Goal: Browse casually

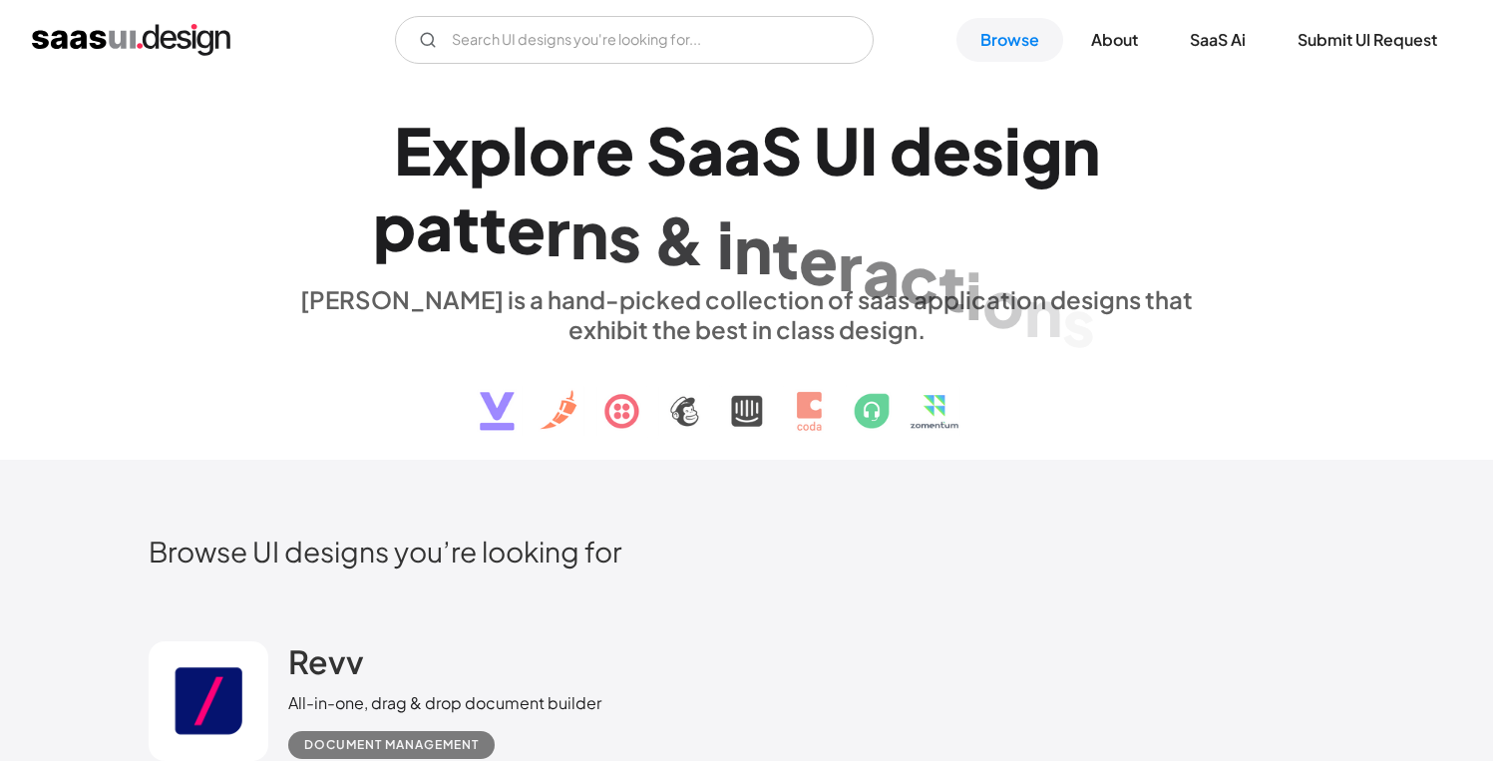
click at [259, 66] on div "V7 Labs Gen AI Application Design Best-in-class data labeling tool. GenAI Close…" at bounding box center [746, 40] width 1493 height 80
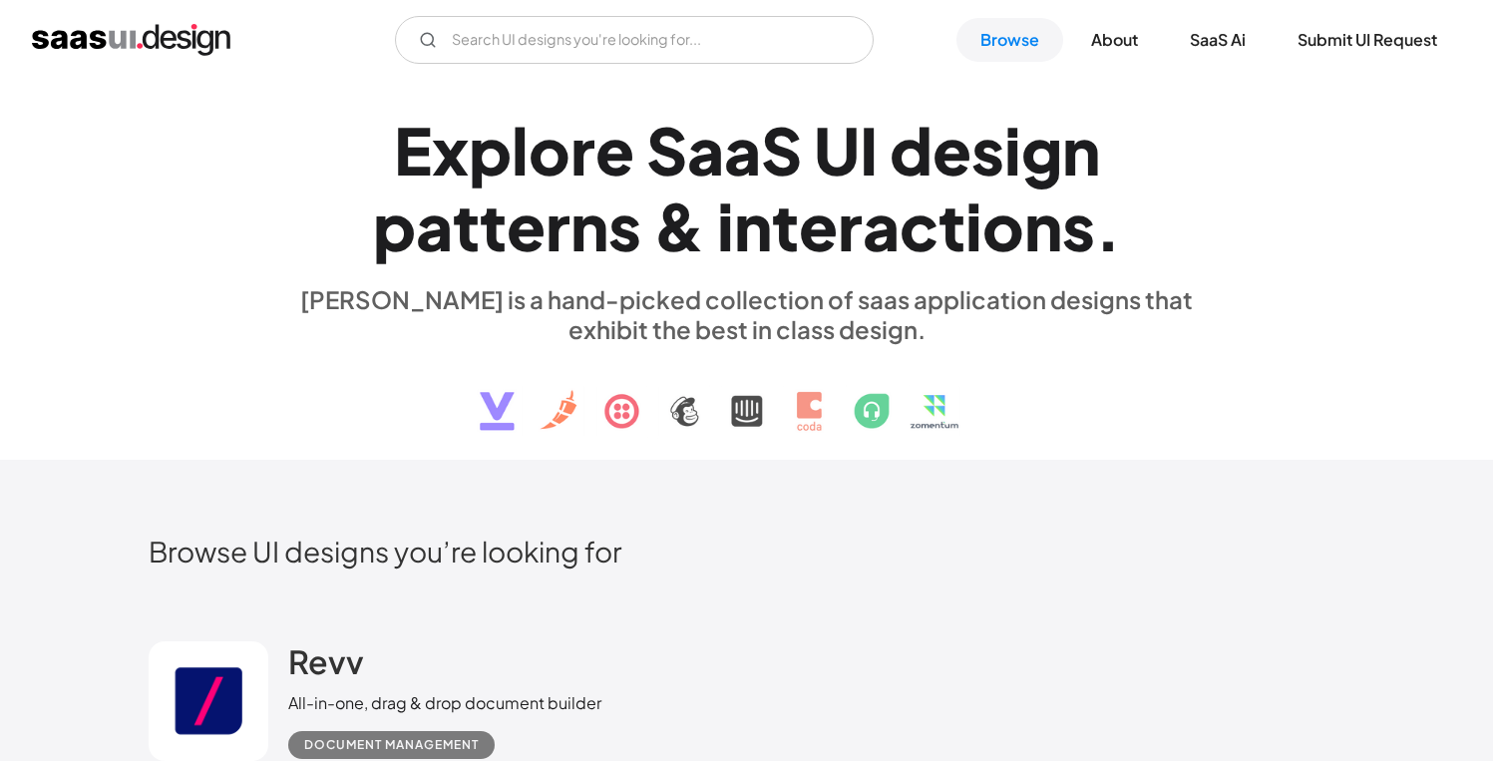
click at [722, 427] on img at bounding box center [747, 396] width 604 height 104
click at [626, 75] on div "V7 Labs Gen AI Application Design Best-in-class data labeling tool. GenAI Close…" at bounding box center [746, 40] width 1493 height 80
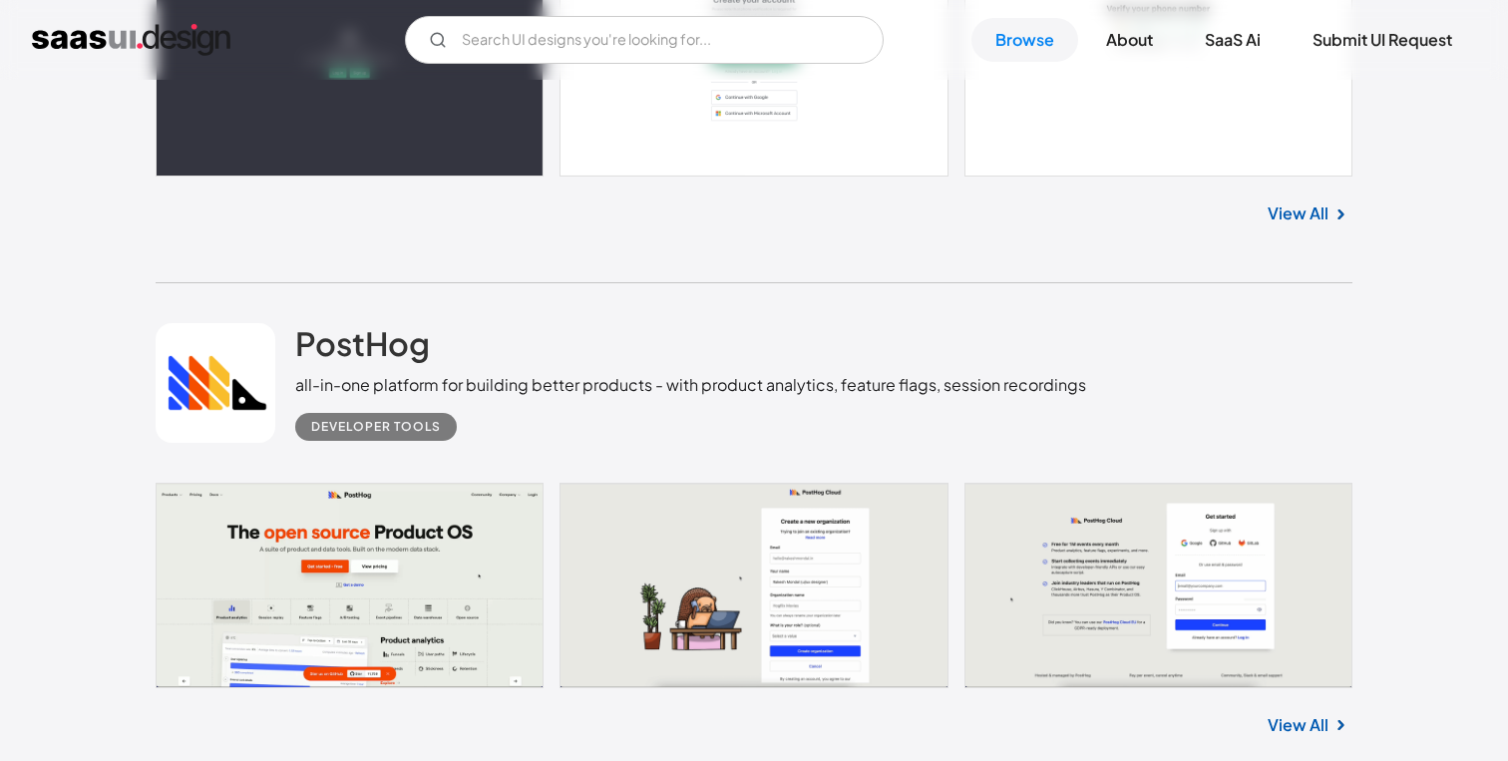
scroll to position [2044, 0]
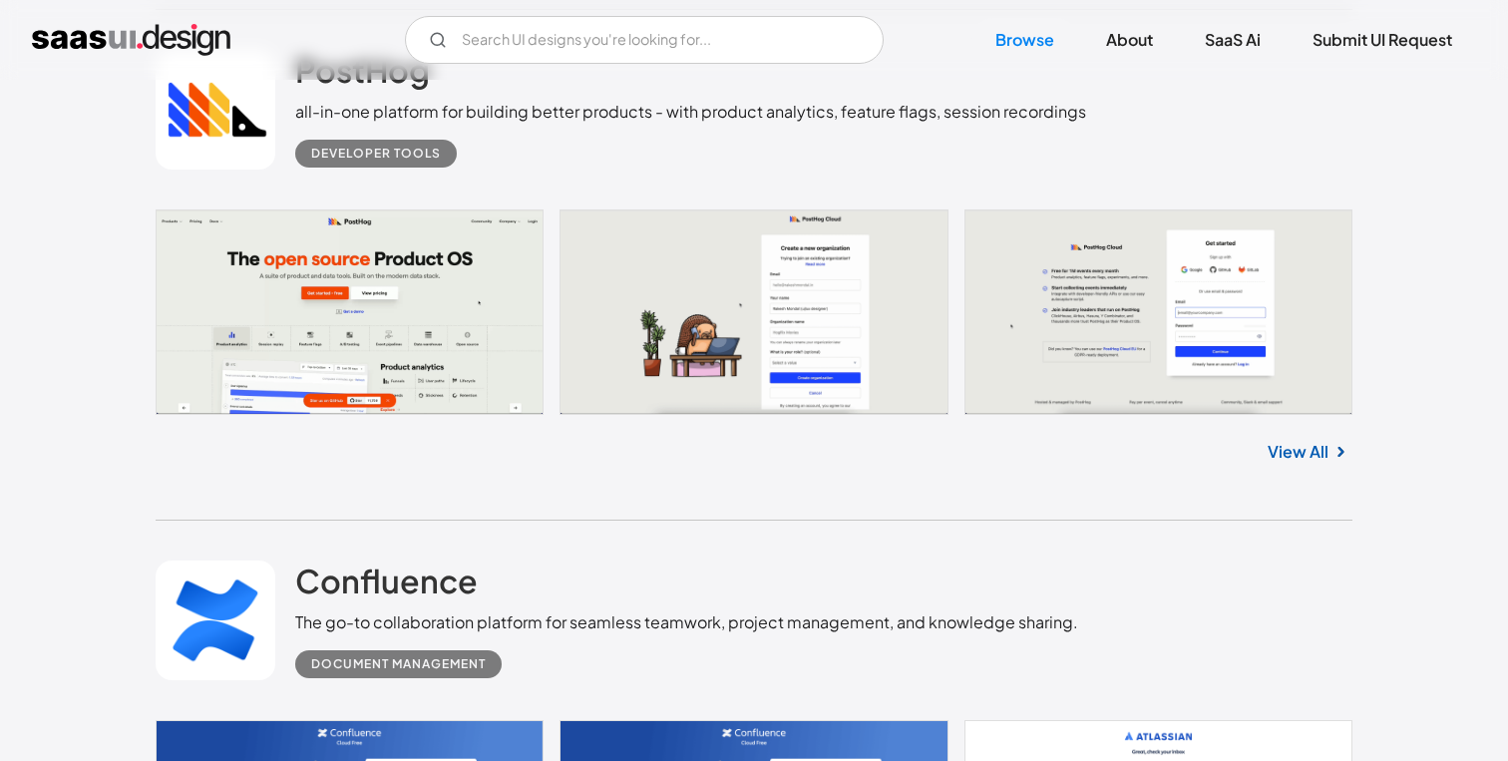
scroll to position [2295, 0]
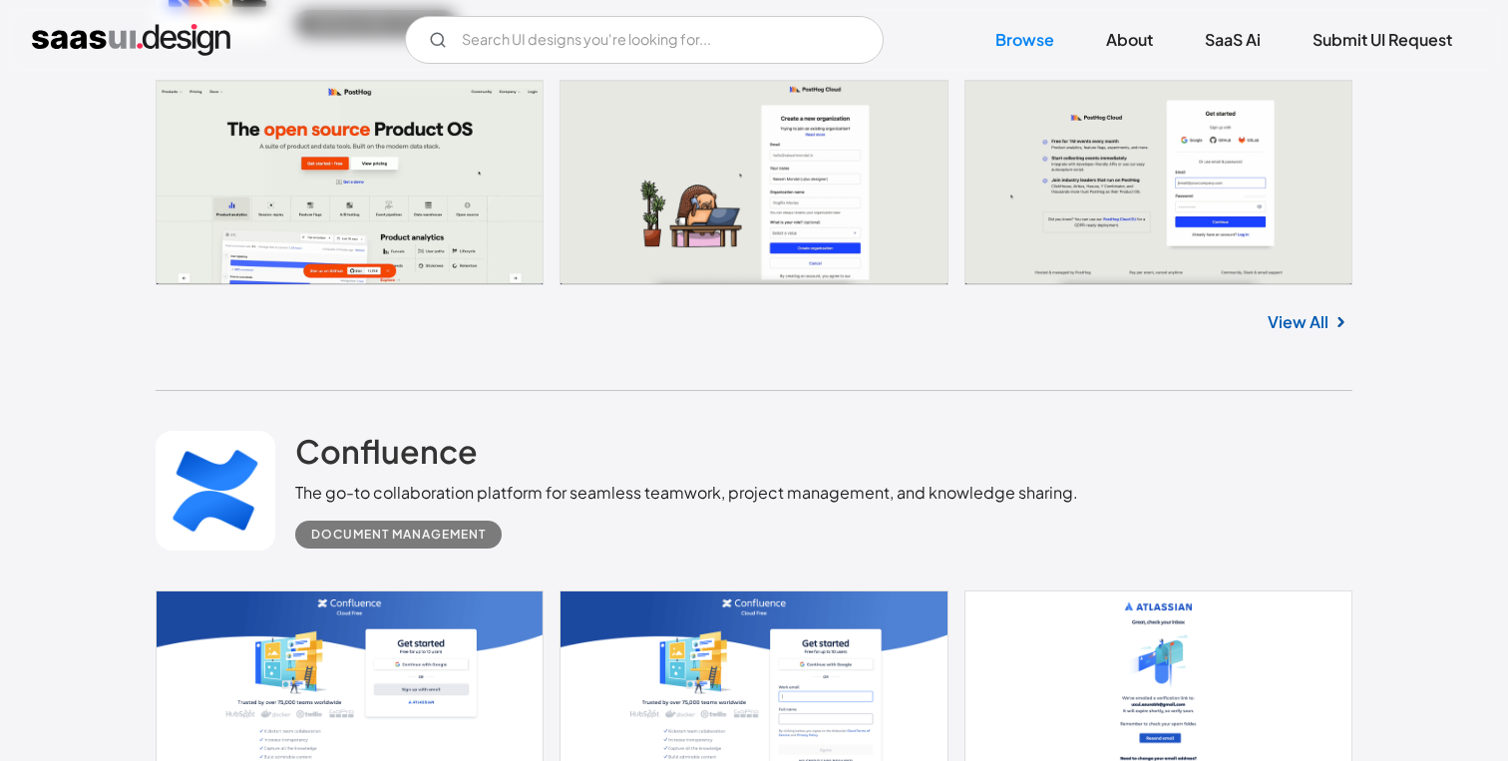
click at [825, 161] on link at bounding box center [754, 182] width 1197 height 204
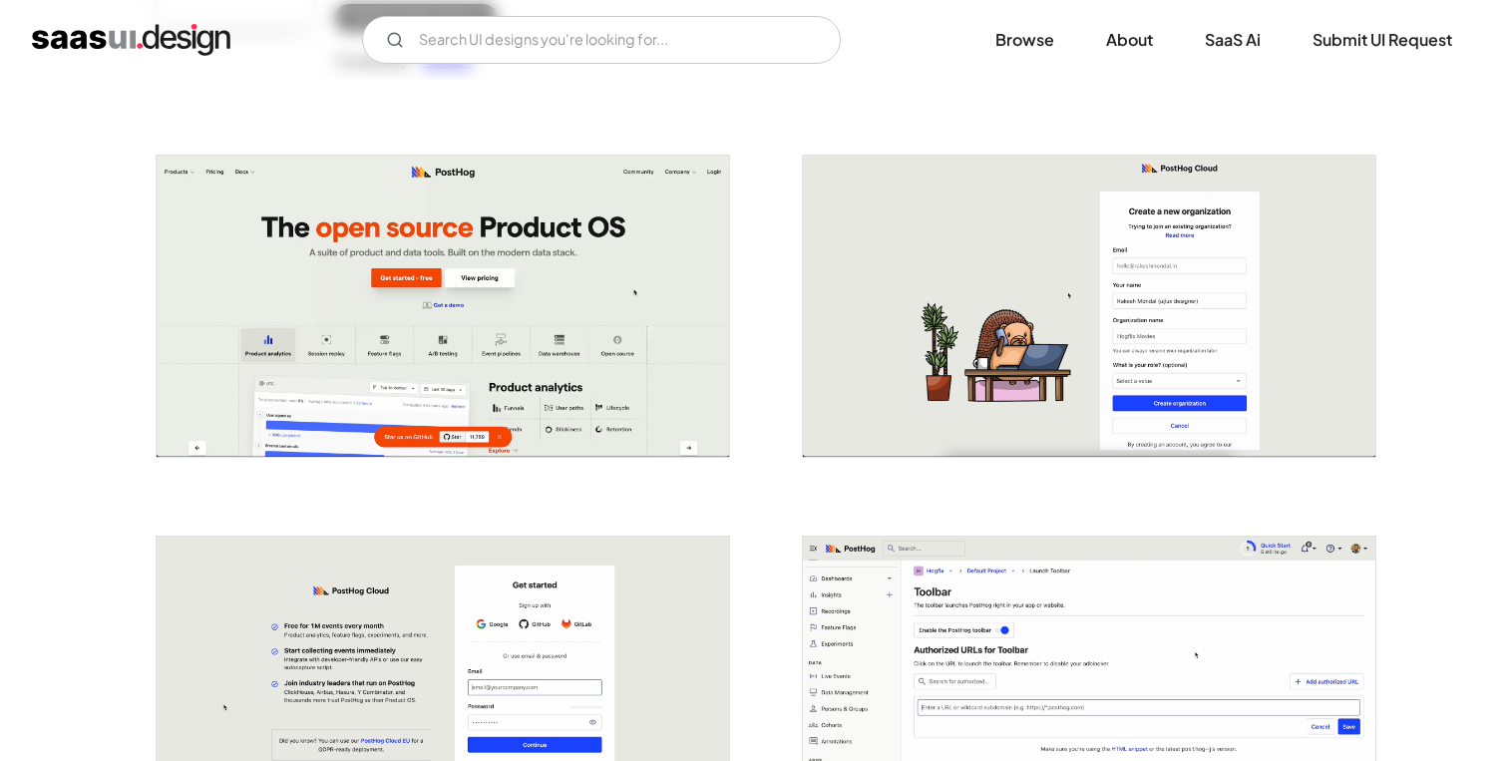
scroll to position [431, 0]
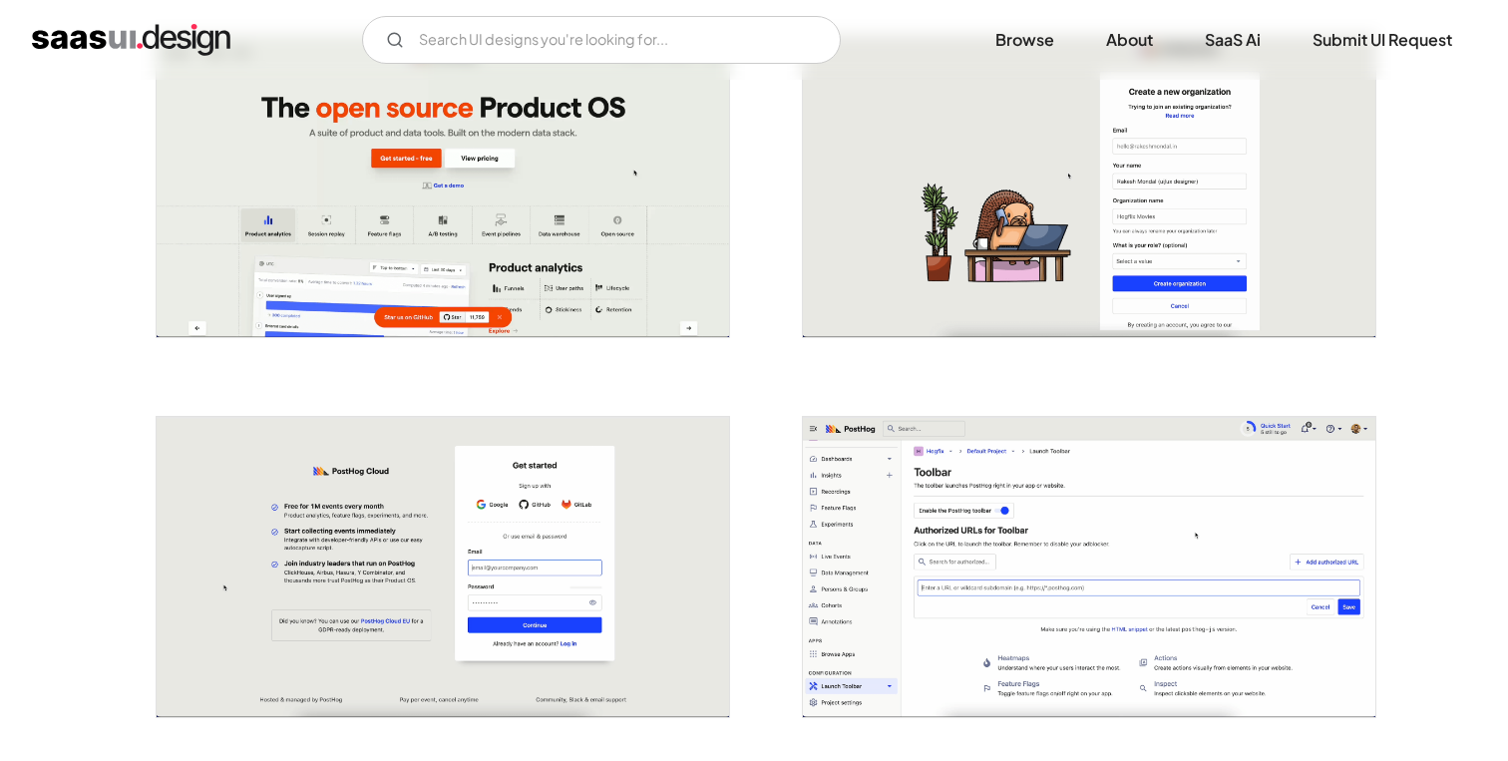
click at [1202, 154] on img "open lightbox" at bounding box center [1089, 186] width 572 height 301
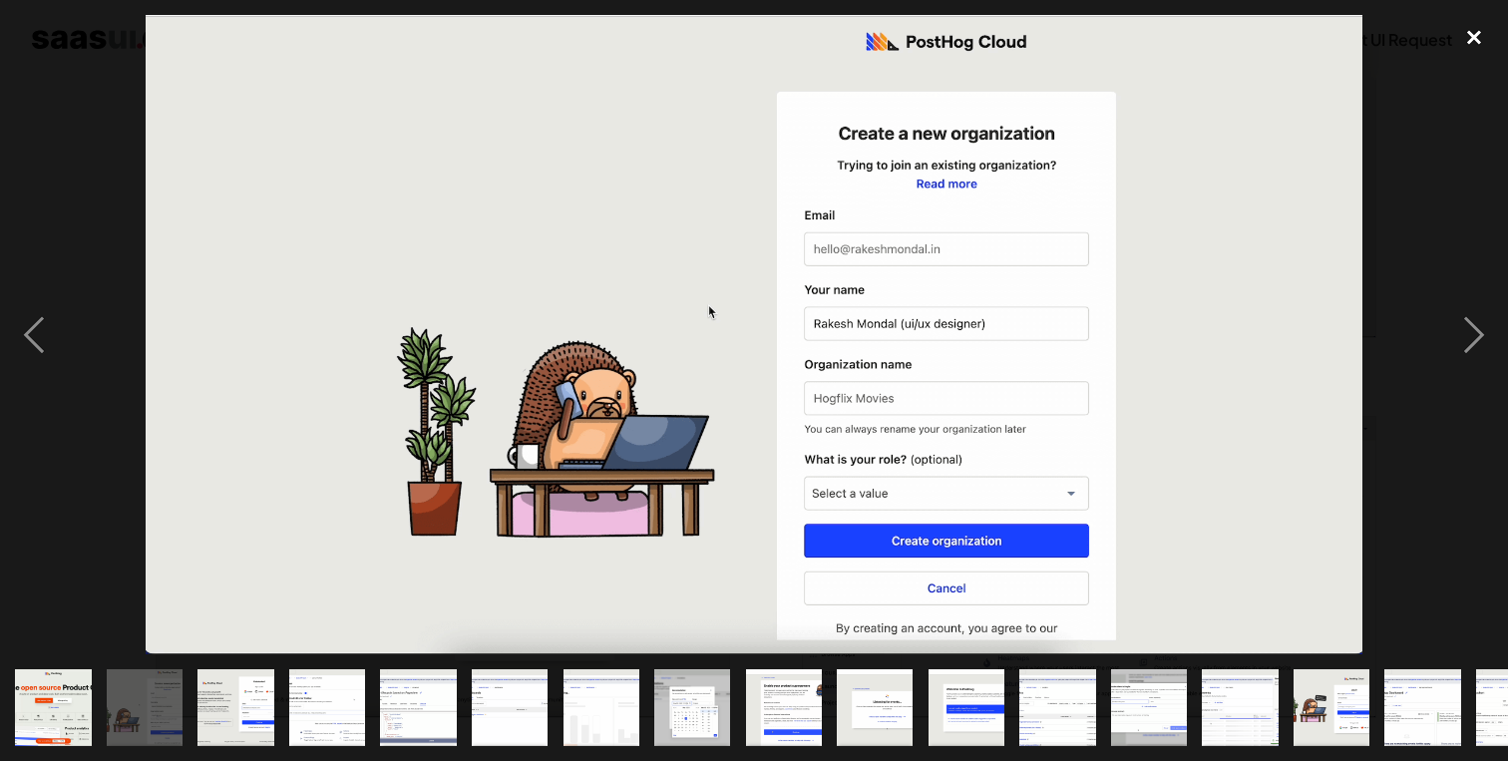
click at [1477, 35] on div "close lightbox" at bounding box center [1474, 37] width 68 height 44
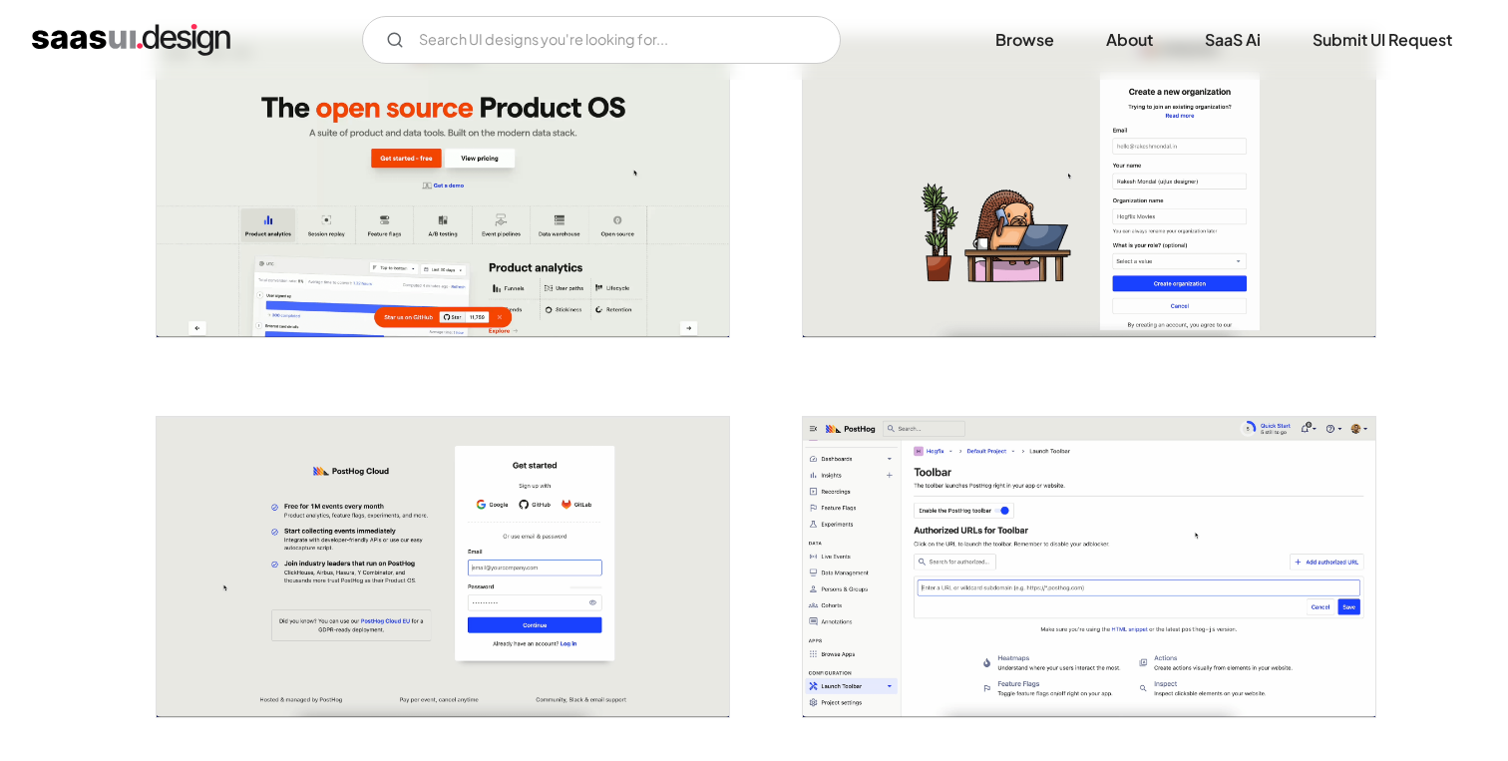
click at [493, 419] on img "open lightbox" at bounding box center [443, 567] width 572 height 301
